Goal: Transaction & Acquisition: Purchase product/service

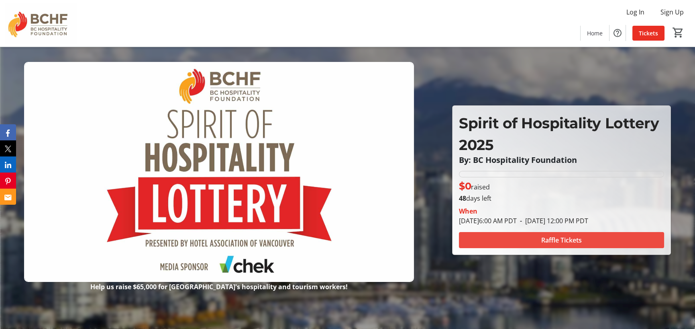
click at [570, 245] on span "Raffle Tickets" at bounding box center [561, 240] width 41 height 10
